Goal: Navigation & Orientation: Find specific page/section

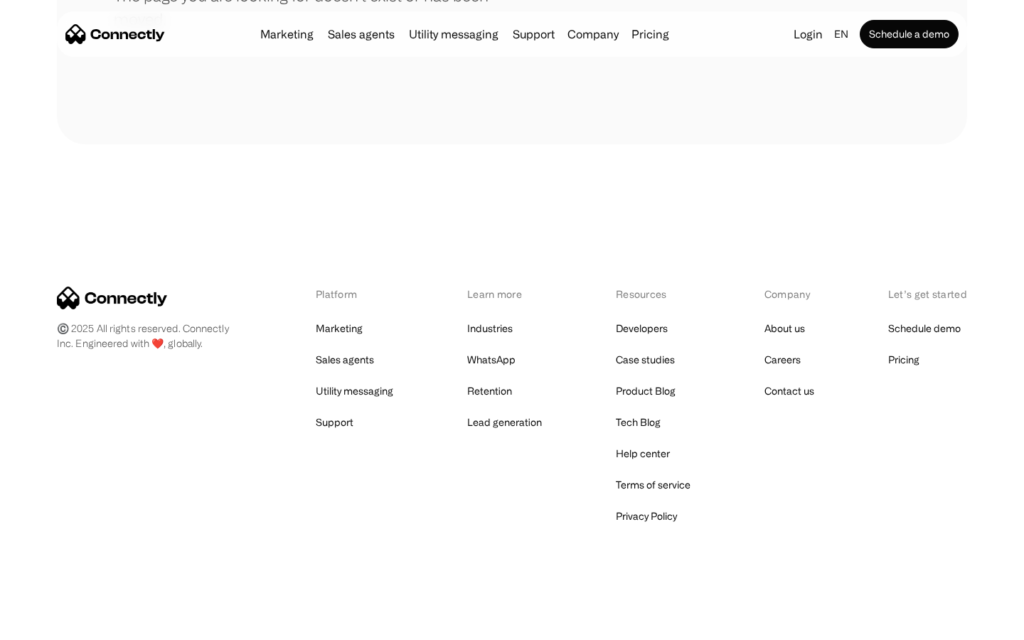
scroll to position [260, 0]
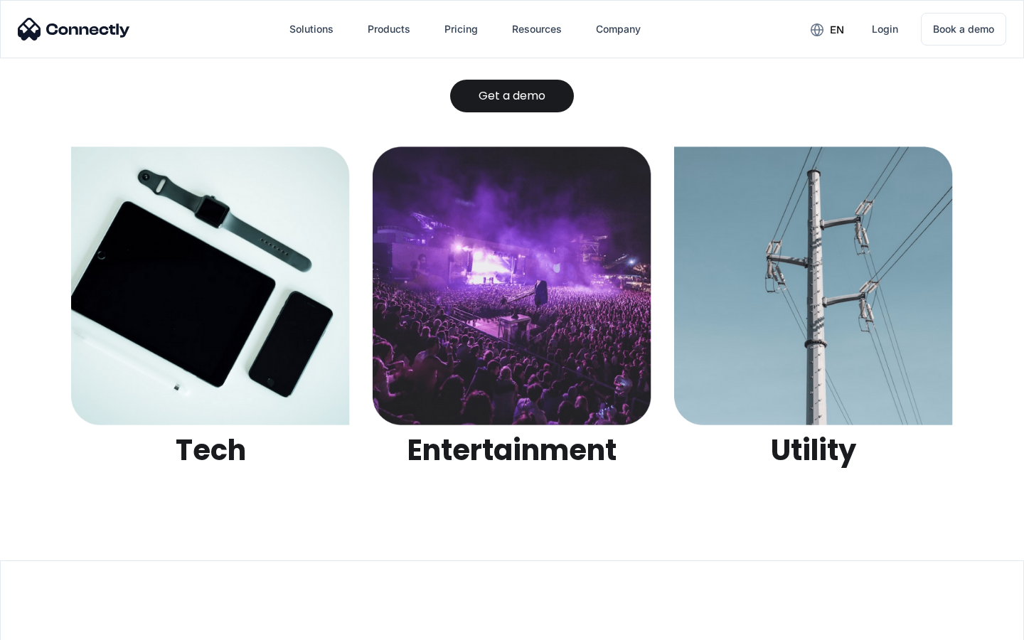
scroll to position [4488, 0]
